Goal: Task Accomplishment & Management: Complete application form

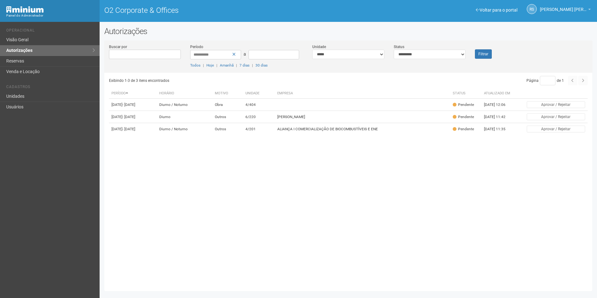
click at [477, 51] on button "Filtrar" at bounding box center [483, 53] width 17 height 9
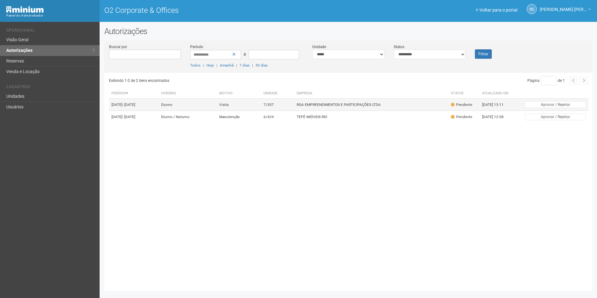
click at [345, 107] on td "RGA EMPREENDIMENTOS E PARTICIPAÇÕES LTDA" at bounding box center [371, 105] width 154 height 12
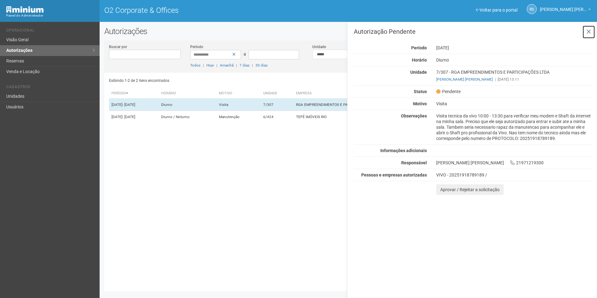
click at [590, 32] on icon at bounding box center [588, 32] width 5 height 6
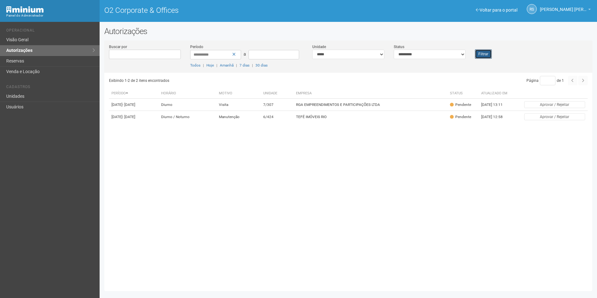
click at [483, 55] on button "Filtrar" at bounding box center [483, 53] width 17 height 9
click at [479, 55] on button "Filtrar" at bounding box center [483, 53] width 17 height 9
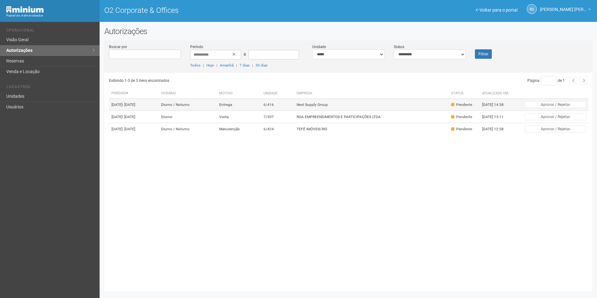
click at [342, 104] on td "Next Supply Group" at bounding box center [371, 105] width 154 height 12
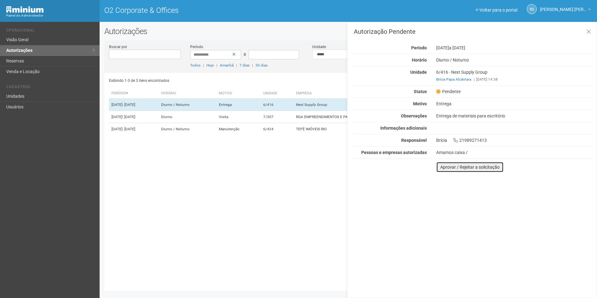
click at [446, 168] on button "Aprovar / Rejeitar a solicitação" at bounding box center [469, 167] width 67 height 11
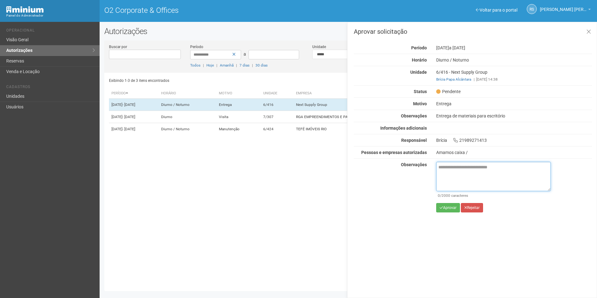
click at [481, 180] on textarea at bounding box center [493, 176] width 115 height 29
paste textarea "**********"
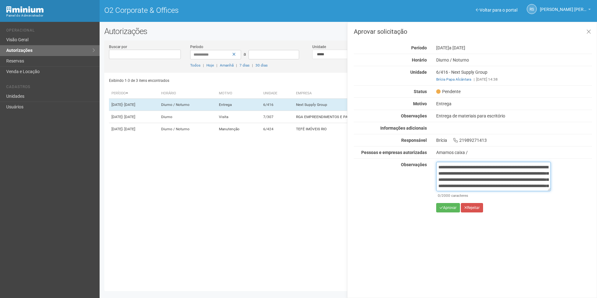
scroll to position [41, 0]
type textarea "**********"
click at [449, 209] on button "Aprovar" at bounding box center [448, 207] width 24 height 9
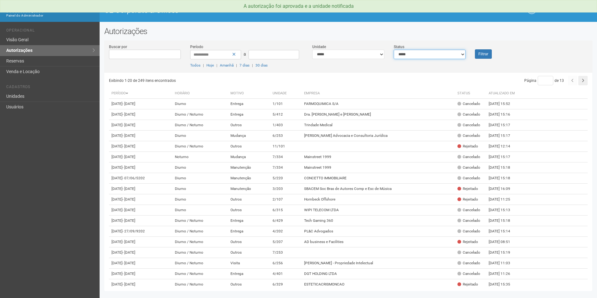
click at [430, 54] on select "**********" at bounding box center [429, 54] width 72 height 9
select select "*"
click at [393, 50] on select "**********" at bounding box center [429, 54] width 72 height 9
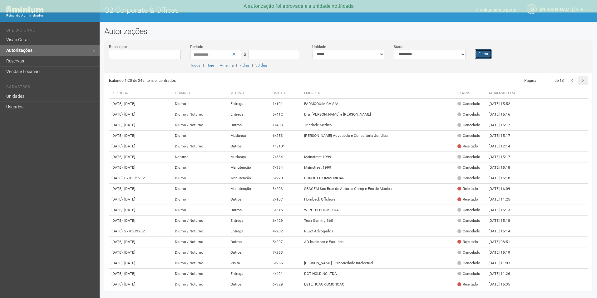
click at [490, 58] on button "Filtrar" at bounding box center [483, 53] width 17 height 9
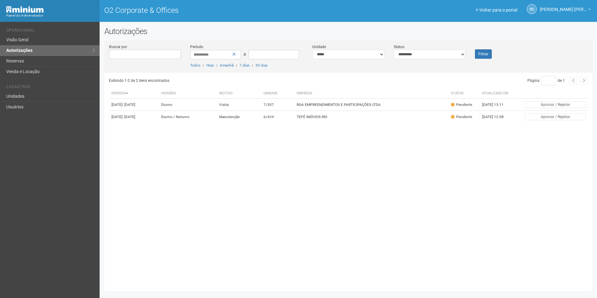
click at [386, 96] on th "Empresa" at bounding box center [371, 93] width 154 height 10
click at [380, 103] on td "RGA EMPREENDIMENTOS E PARTICIPAÇÕES LTDA" at bounding box center [371, 105] width 154 height 12
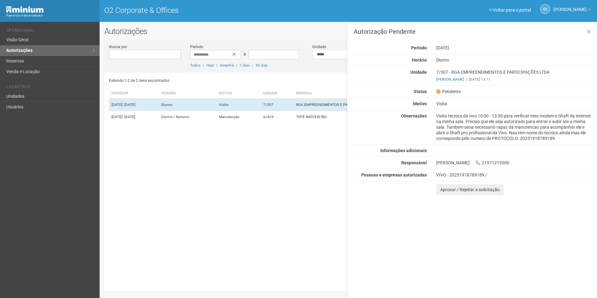
click at [578, 248] on div "Autorização Pendente Período 25/09/2025 Horário Diurno Unidade 7/307 - RGA EMPR…" at bounding box center [472, 160] width 250 height 276
click at [448, 192] on button "Aprovar / Rejeitar a solicitação" at bounding box center [469, 189] width 67 height 11
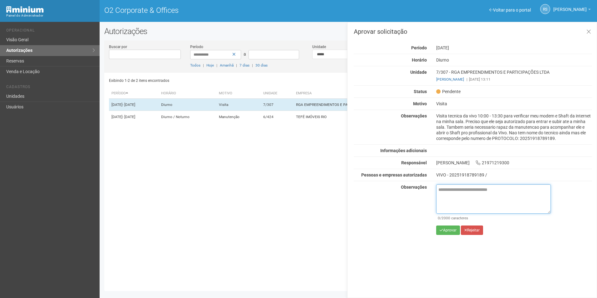
click at [477, 192] on textarea at bounding box center [493, 198] width 115 height 29
paste textarea "**********"
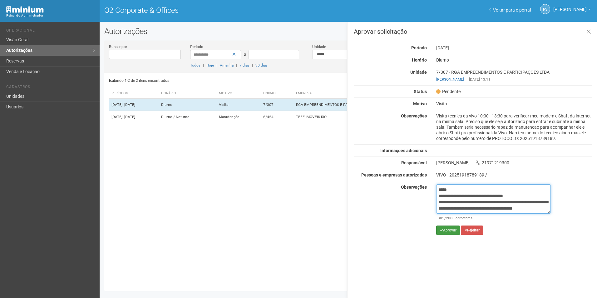
type textarea "**********"
click at [449, 230] on button "Aprovar" at bounding box center [448, 229] width 24 height 9
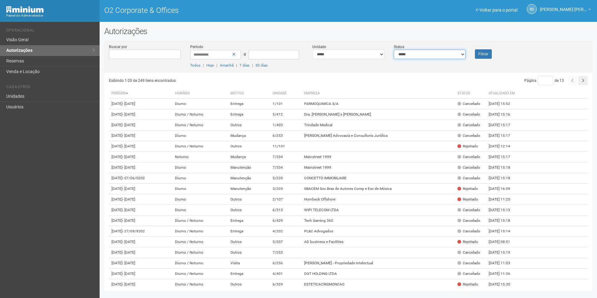
click at [455, 54] on select "**********" at bounding box center [429, 54] width 72 height 9
select select "*"
click at [393, 50] on select "**********" at bounding box center [429, 54] width 72 height 9
click at [480, 54] on button "Filtrar" at bounding box center [483, 53] width 17 height 9
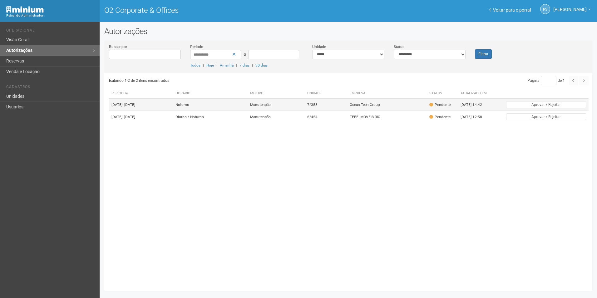
click at [376, 103] on td "Ocean Tech Group" at bounding box center [387, 105] width 80 height 12
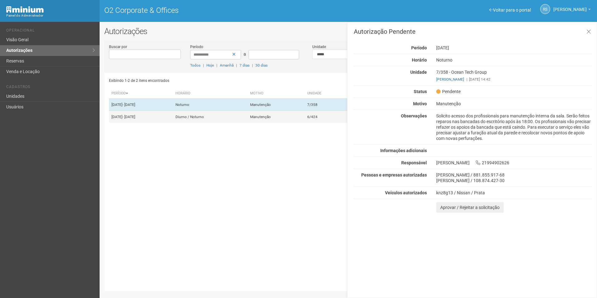
click at [305, 122] on td "Manutenção" at bounding box center [275, 117] width 57 height 12
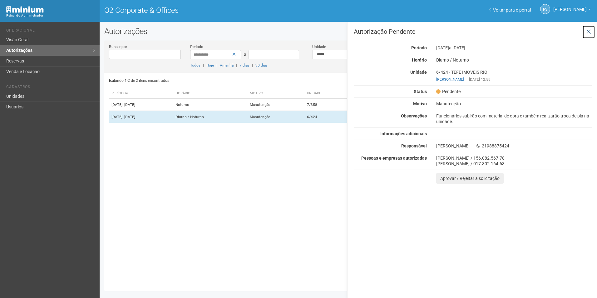
click at [587, 33] on icon at bounding box center [588, 32] width 5 height 6
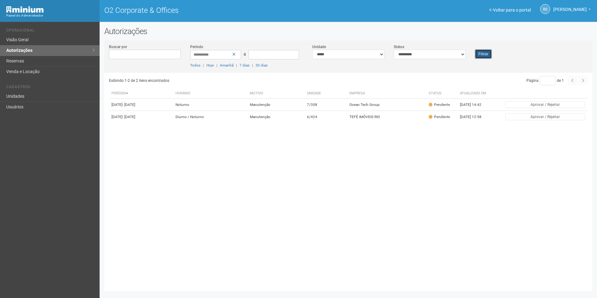
click at [480, 51] on button "Filtrar" at bounding box center [483, 53] width 17 height 9
click at [478, 56] on button "Filtrar" at bounding box center [483, 53] width 17 height 9
click at [490, 55] on button "Filtrar" at bounding box center [483, 53] width 17 height 9
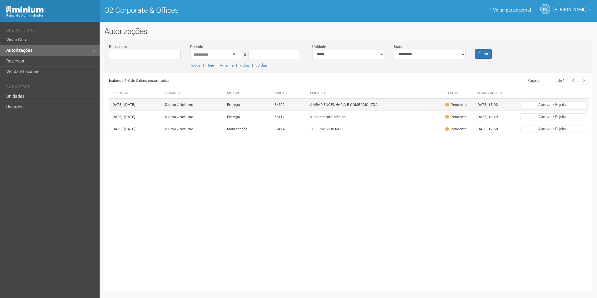
click at [305, 106] on td "5/202" at bounding box center [289, 105] width 35 height 12
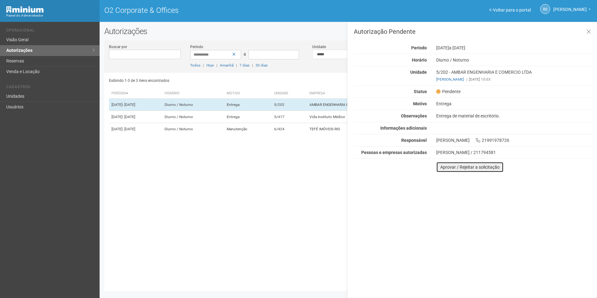
click at [446, 168] on button "Aprovar / Rejeitar a solicitação" at bounding box center [469, 167] width 67 height 11
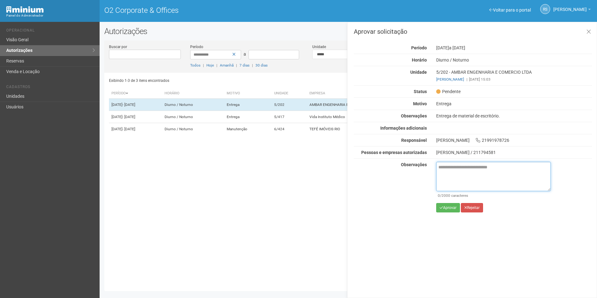
click at [461, 174] on textarea at bounding box center [493, 176] width 115 height 29
paste textarea "**********"
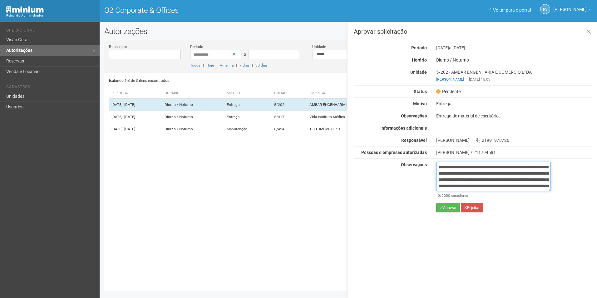
scroll to position [41, 0]
type textarea "**********"
click at [444, 208] on button "Aprovar" at bounding box center [448, 207] width 24 height 9
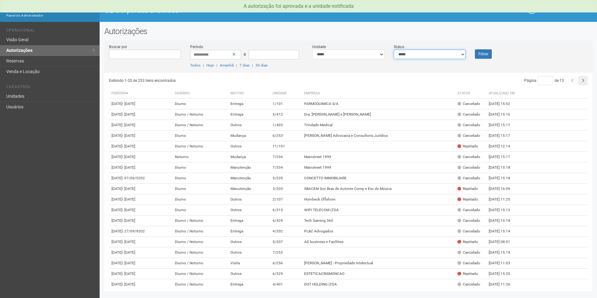
click at [425, 54] on select "**********" at bounding box center [429, 54] width 72 height 9
select select "*"
click at [393, 50] on select "**********" at bounding box center [429, 54] width 72 height 9
click at [477, 54] on button "Filtrar" at bounding box center [483, 53] width 17 height 9
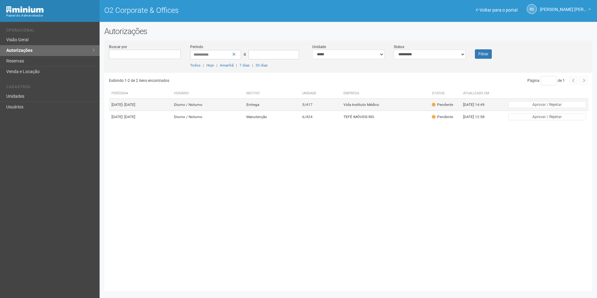
click at [364, 105] on td "Vida Instituto Médico" at bounding box center [385, 105] width 88 height 12
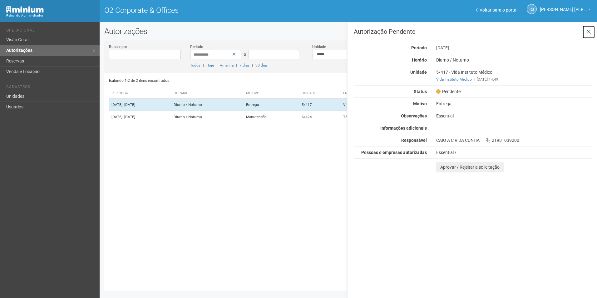
click at [588, 32] on icon at bounding box center [588, 32] width 5 height 6
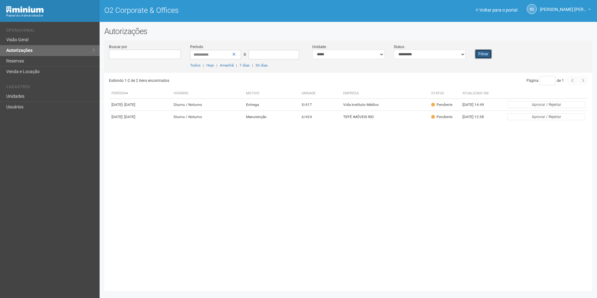
click at [478, 52] on button "Filtrar" at bounding box center [483, 53] width 17 height 9
click at [341, 123] on td "6/424" at bounding box center [321, 117] width 42 height 12
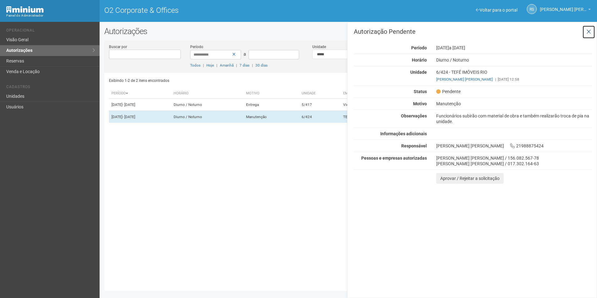
click at [586, 30] on icon at bounding box center [588, 32] width 5 height 6
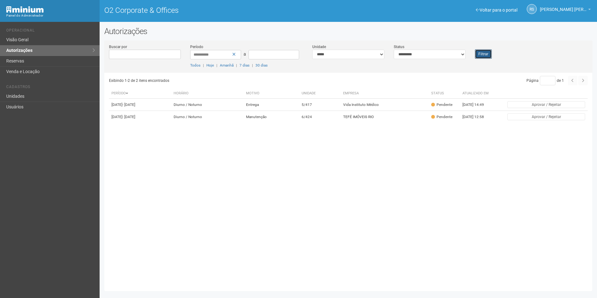
click at [483, 53] on button "Filtrar" at bounding box center [483, 53] width 17 height 9
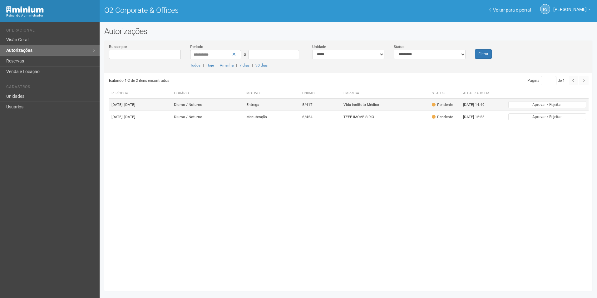
click at [364, 104] on td "Vida Instituto Médico" at bounding box center [385, 105] width 88 height 12
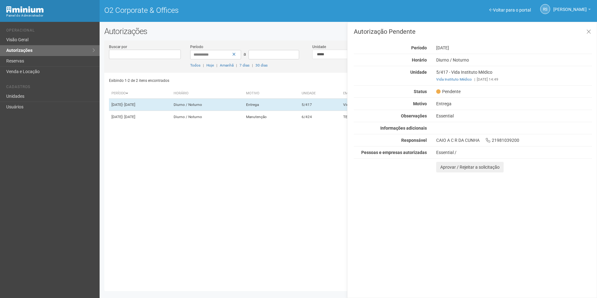
click at [544, 204] on div "Autorização Pendente Período 24/09/2025 Horário Diurno / Noturno Unidade 5/417 …" at bounding box center [472, 160] width 250 height 276
click at [447, 164] on button "Aprovar / Rejeitar a solicitação" at bounding box center [469, 167] width 67 height 11
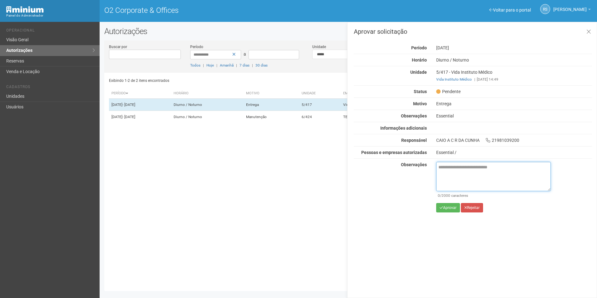
click at [466, 173] on textarea at bounding box center [493, 176] width 115 height 29
paste textarea "**********"
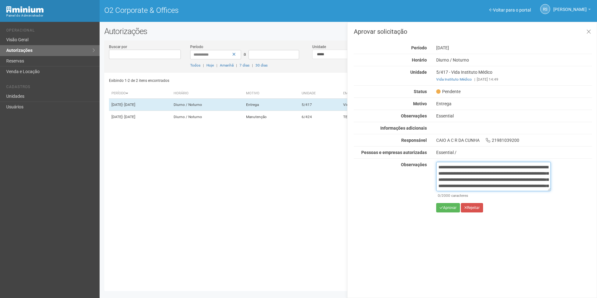
scroll to position [41, 0]
type textarea "**********"
click at [441, 206] on icon "submit" at bounding box center [440, 208] width 3 height 4
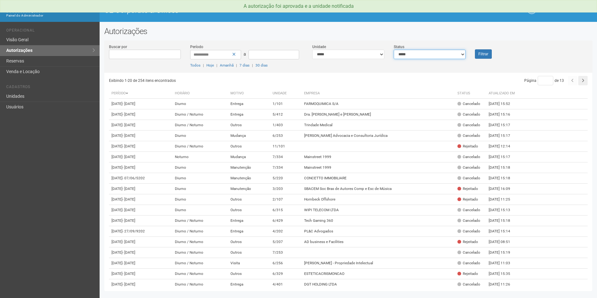
click at [424, 51] on select "**********" at bounding box center [429, 54] width 72 height 9
select select "*"
click at [393, 50] on select "**********" at bounding box center [429, 54] width 72 height 9
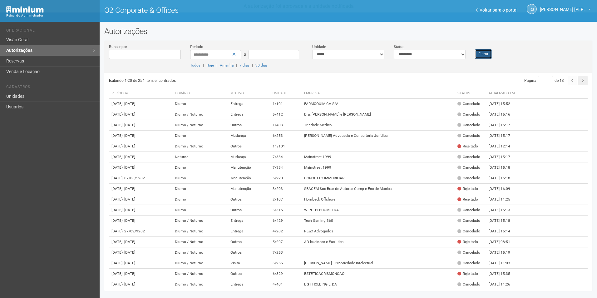
click at [481, 53] on button "Filtrar" at bounding box center [483, 53] width 17 height 9
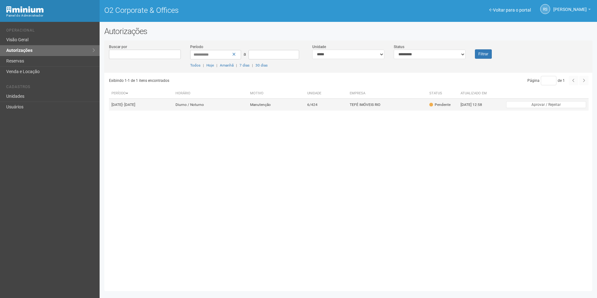
click at [347, 109] on td "6/424" at bounding box center [326, 105] width 42 height 12
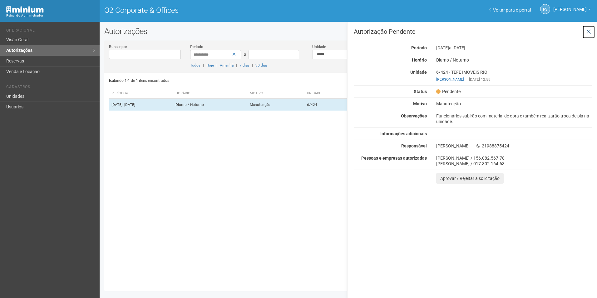
click at [588, 38] on button at bounding box center [588, 31] width 13 height 13
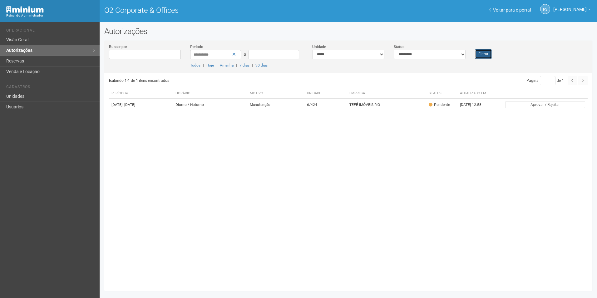
click at [480, 57] on button "Filtrar" at bounding box center [483, 53] width 17 height 9
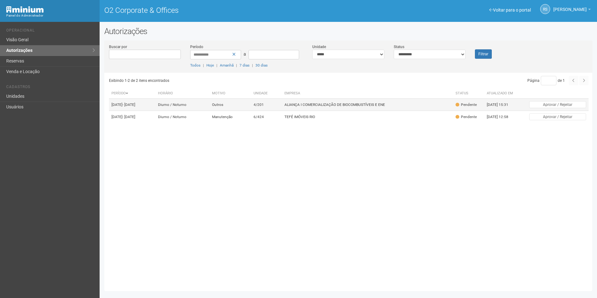
click at [377, 106] on td "ALIANÇA I COMERCIALIZAÇÃO DE BIOCOMBUSTÍVEIS E ENE" at bounding box center [367, 105] width 171 height 12
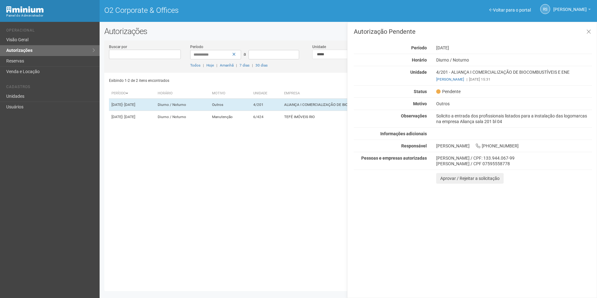
drag, startPoint x: 436, startPoint y: 116, endPoint x: 537, endPoint y: 120, distance: 101.5
click at [537, 120] on div "Solicito a entrada dos profissionais listados para a instalação das logomarcas …" at bounding box center [513, 118] width 165 height 11
drag, startPoint x: 537, startPoint y: 120, endPoint x: 517, endPoint y: 123, distance: 20.6
click at [517, 123] on div "Solicito a entrada dos profissionais listados para a instalação das logomarcas …" at bounding box center [513, 118] width 165 height 11
click at [306, 120] on td "TEFÉ IMÓVEIS RIO" at bounding box center [367, 117] width 171 height 12
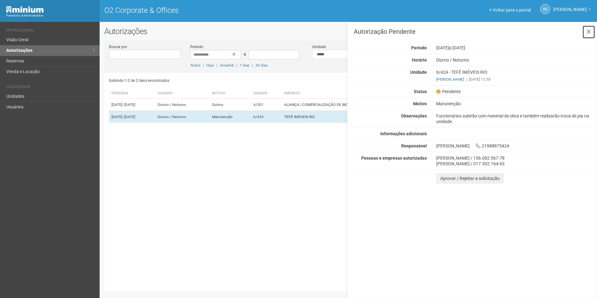
click at [592, 33] on button at bounding box center [588, 31] width 13 height 13
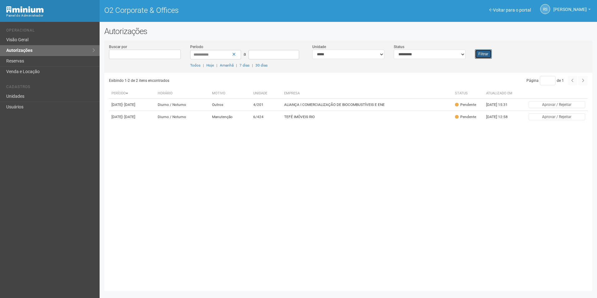
click at [480, 51] on button "Filtrar" at bounding box center [483, 53] width 17 height 9
click at [493, 56] on div "Filtrar" at bounding box center [490, 51] width 41 height 15
click at [487, 56] on button "Filtrar" at bounding box center [483, 53] width 17 height 9
click at [481, 56] on button "Filtrar" at bounding box center [483, 53] width 17 height 9
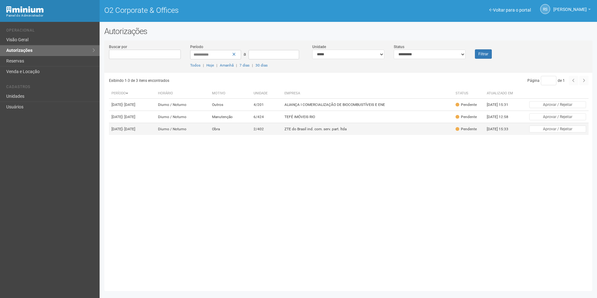
click at [344, 135] on td "ZTE do Brasil ind. com. serv. part. ltda" at bounding box center [367, 129] width 171 height 12
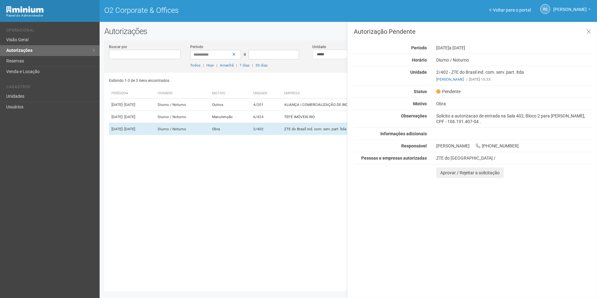
click at [407, 231] on div "Autorização Pendente Período [DATE] a [DATE] [GEOGRAPHIC_DATA] [GEOGRAPHIC_DATA…" at bounding box center [472, 160] width 250 height 276
click at [589, 33] on icon at bounding box center [588, 32] width 5 height 6
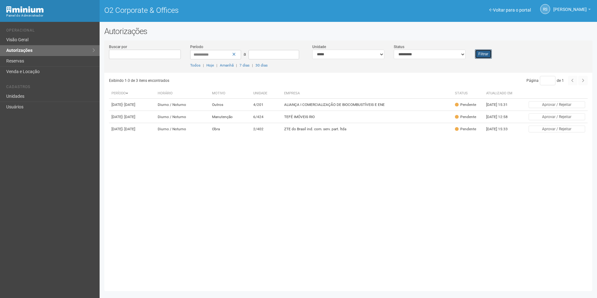
click at [487, 53] on button "Filtrar" at bounding box center [483, 53] width 17 height 9
click at [313, 135] on td "ZTE do Brasil ind. com. serv. part. ltda" at bounding box center [367, 129] width 171 height 12
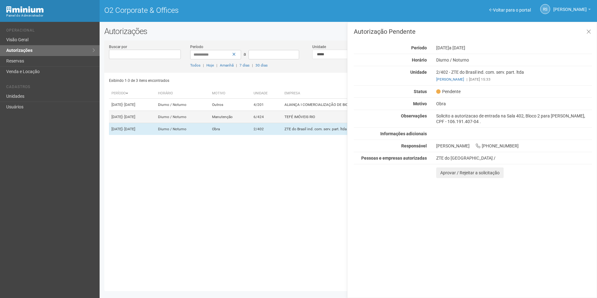
click at [306, 121] on td "TEFÉ IMÓVEIS RIO" at bounding box center [367, 117] width 171 height 12
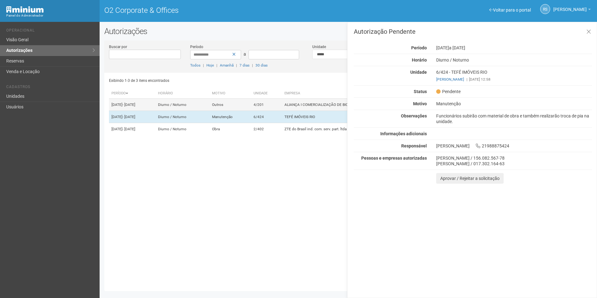
click at [309, 103] on td "ALIANÇA I COMERCIALIZAÇÃO DE BIOCOMBUSTÍVEIS E ENE" at bounding box center [367, 105] width 171 height 12
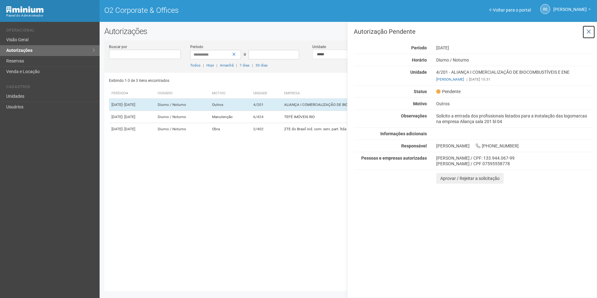
click at [592, 29] on button at bounding box center [588, 31] width 13 height 13
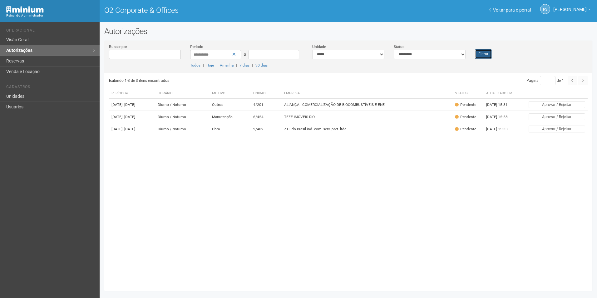
click at [482, 53] on button "Filtrar" at bounding box center [483, 53] width 17 height 9
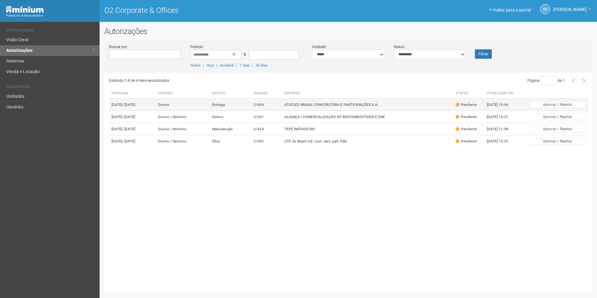
click at [342, 107] on td "STATLED BRASIL CONSTRUTORA E PARTICIPAÇÕES S.A." at bounding box center [367, 105] width 171 height 12
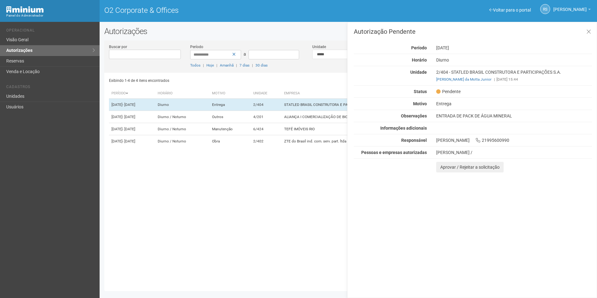
click at [554, 249] on div "Autorização Pendente Período [DATE] [GEOGRAPHIC_DATA] [GEOGRAPHIC_DATA] Unidade…" at bounding box center [472, 160] width 250 height 276
click at [447, 166] on button "Aprovar / Rejeitar a solicitação" at bounding box center [469, 167] width 67 height 11
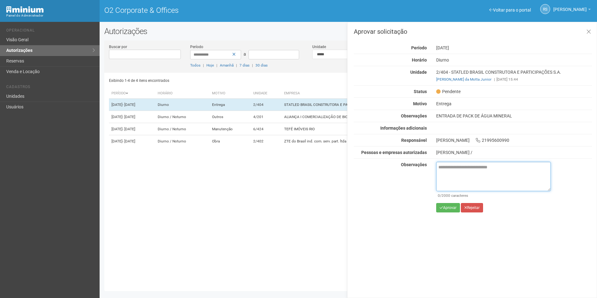
click at [474, 170] on textarea at bounding box center [493, 176] width 115 height 29
paste textarea "**********"
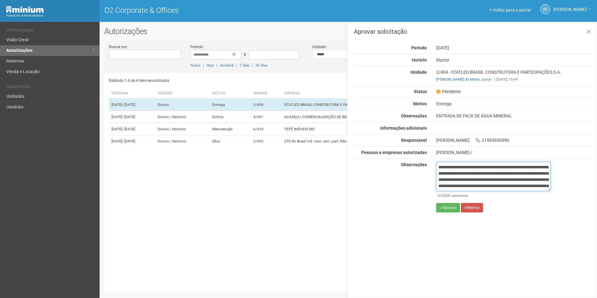
scroll to position [41, 0]
type textarea "**********"
click at [447, 206] on button "Aprovar" at bounding box center [448, 207] width 24 height 9
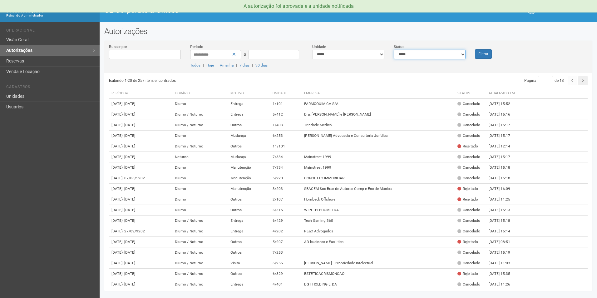
click at [441, 56] on select "**********" at bounding box center [429, 54] width 72 height 9
select select "*"
click at [393, 50] on select "**********" at bounding box center [429, 54] width 72 height 9
click at [482, 51] on button "Filtrar" at bounding box center [483, 53] width 17 height 9
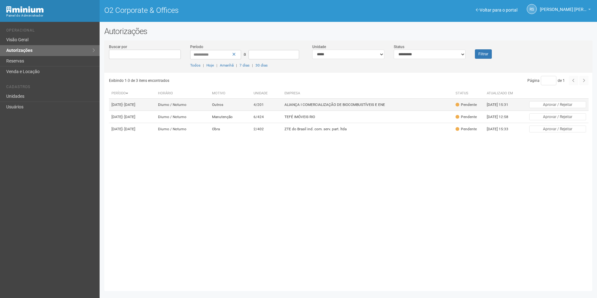
click at [348, 102] on td "ALIANÇA I COMERCIALIZAÇÃO DE BIOCOMBUSTÍVEIS E ENE" at bounding box center [367, 105] width 171 height 12
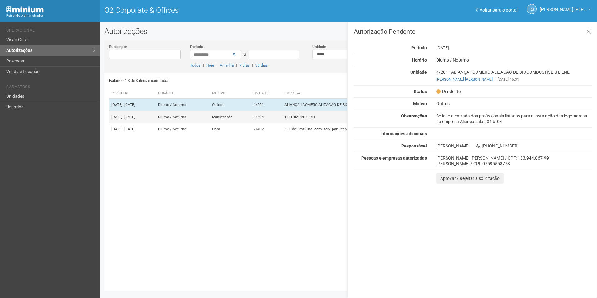
click at [301, 123] on td "TEFÉ IMÓVEIS RIO" at bounding box center [367, 117] width 171 height 12
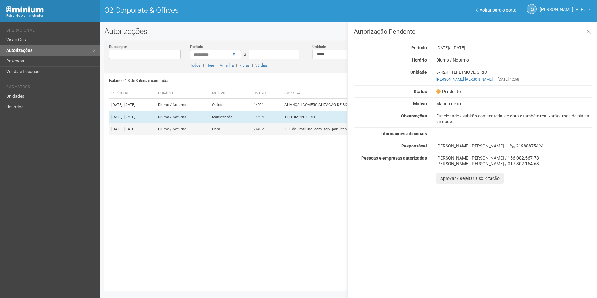
click at [299, 135] on td "ZTE do Brasil ind. com. serv. part. ltda" at bounding box center [367, 129] width 171 height 12
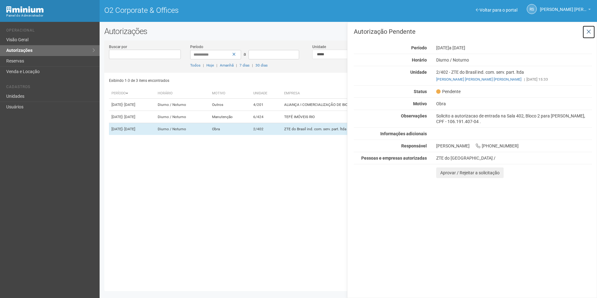
click at [588, 33] on icon at bounding box center [588, 32] width 5 height 6
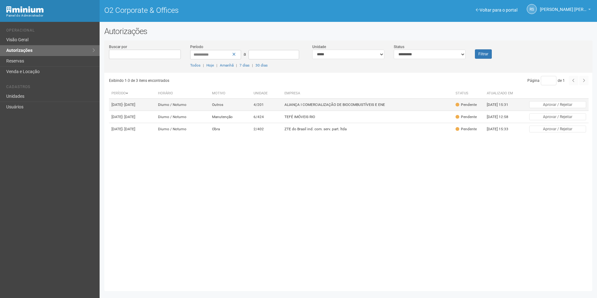
click at [332, 110] on td "ALIANÇA I COMERCIALIZAÇÃO DE BIOCOMBUSTÍVEIS E ENE" at bounding box center [367, 105] width 171 height 12
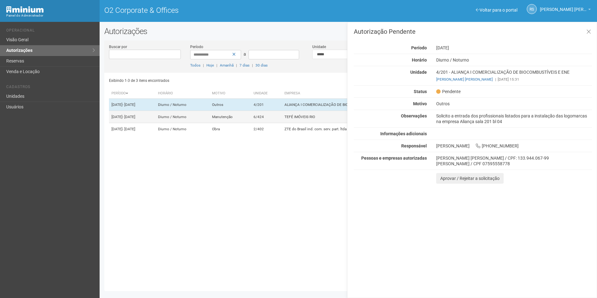
click at [337, 122] on td "TEFÉ IMÓVEIS RIO" at bounding box center [367, 117] width 171 height 12
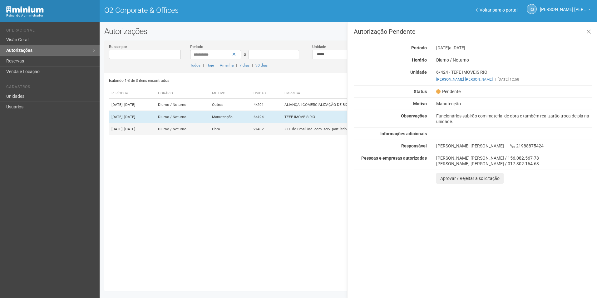
click at [332, 135] on td "ZTE do Brasil ind. com. serv. part. ltda" at bounding box center [367, 129] width 171 height 12
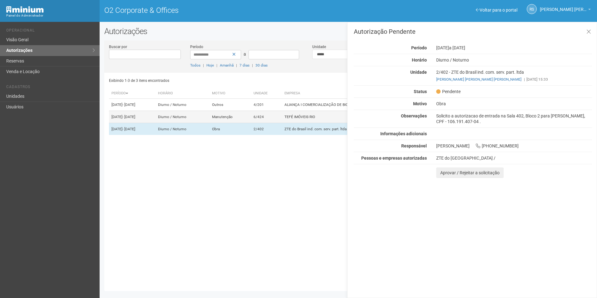
click at [333, 123] on td "TEFÉ IMÓVEIS RIO" at bounding box center [367, 117] width 171 height 12
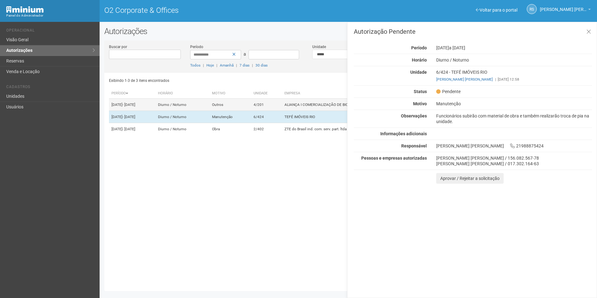
click at [337, 110] on td "ALIANÇA I COMERCIALIZAÇÃO DE BIOCOMBUSTÍVEIS E ENE" at bounding box center [367, 105] width 171 height 12
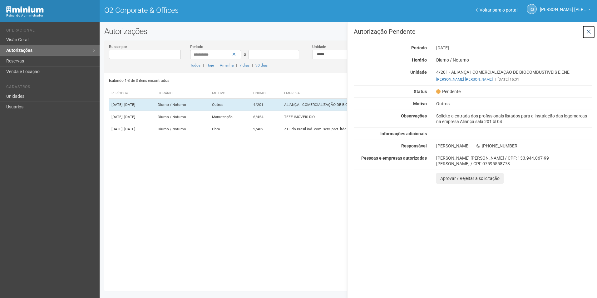
click at [587, 34] on icon at bounding box center [588, 32] width 5 height 6
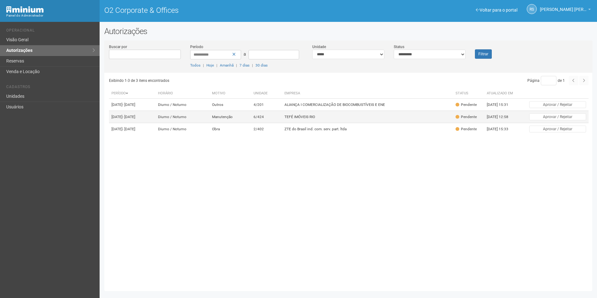
click at [340, 123] on td "TEFÉ IMÓVEIS RIO" at bounding box center [367, 117] width 171 height 12
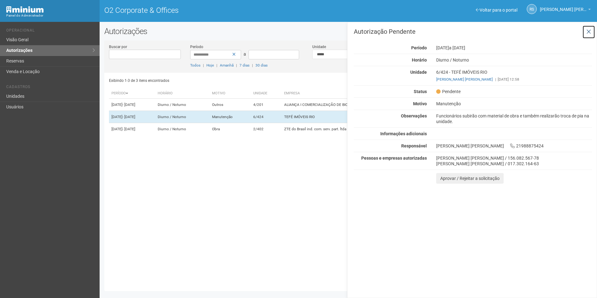
click at [585, 32] on button at bounding box center [588, 31] width 13 height 13
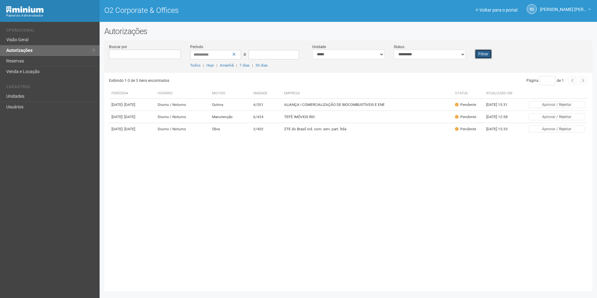
click at [482, 56] on button "Filtrar" at bounding box center [483, 53] width 17 height 9
click at [489, 52] on button "Filtrar" at bounding box center [483, 53] width 17 height 9
click at [373, 123] on td "TEFÉ IMÓVEIS RIO" at bounding box center [367, 117] width 171 height 12
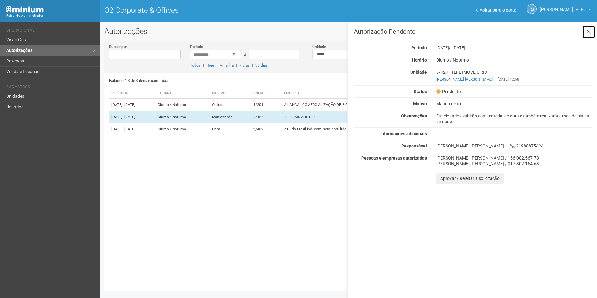
click at [590, 27] on button at bounding box center [588, 31] width 13 height 13
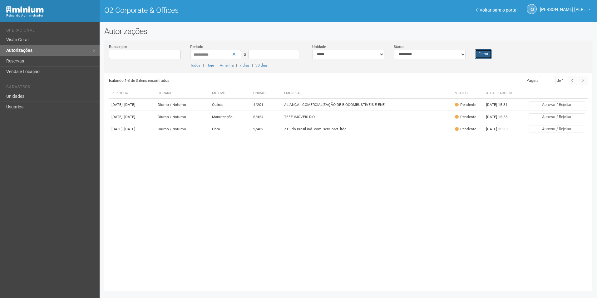
click at [488, 56] on button "Filtrar" at bounding box center [483, 53] width 17 height 9
